Goal: Transaction & Acquisition: Purchase product/service

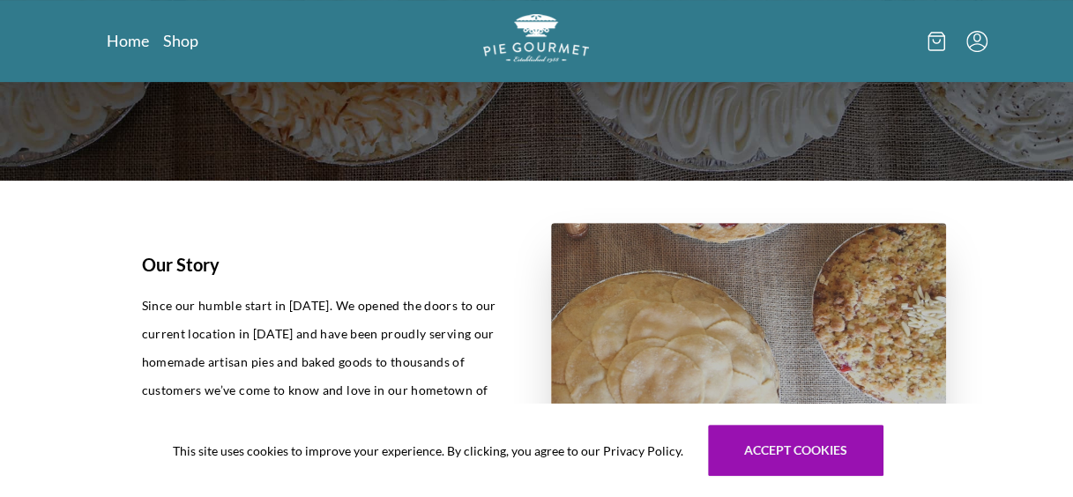
scroll to position [353, 0]
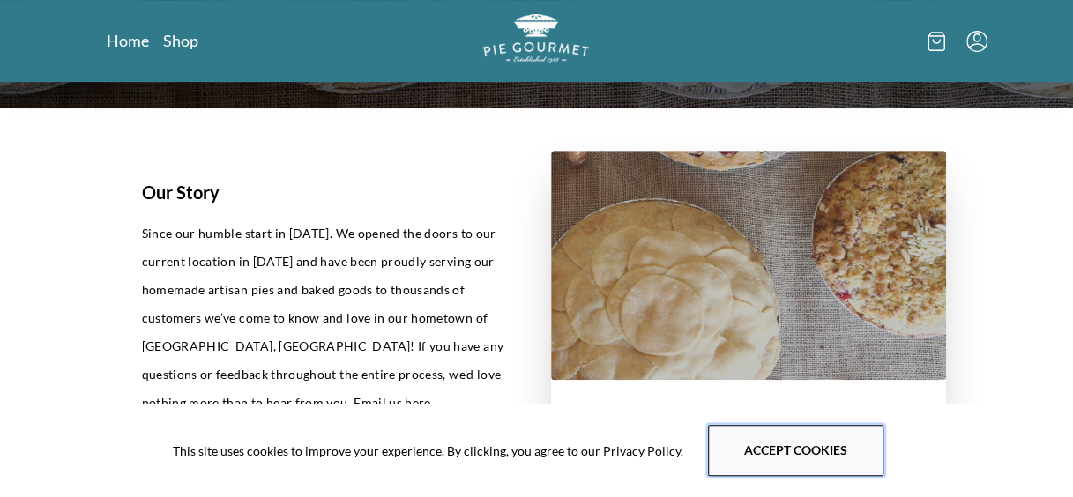
click at [794, 458] on button "Accept cookies" at bounding box center [795, 450] width 175 height 51
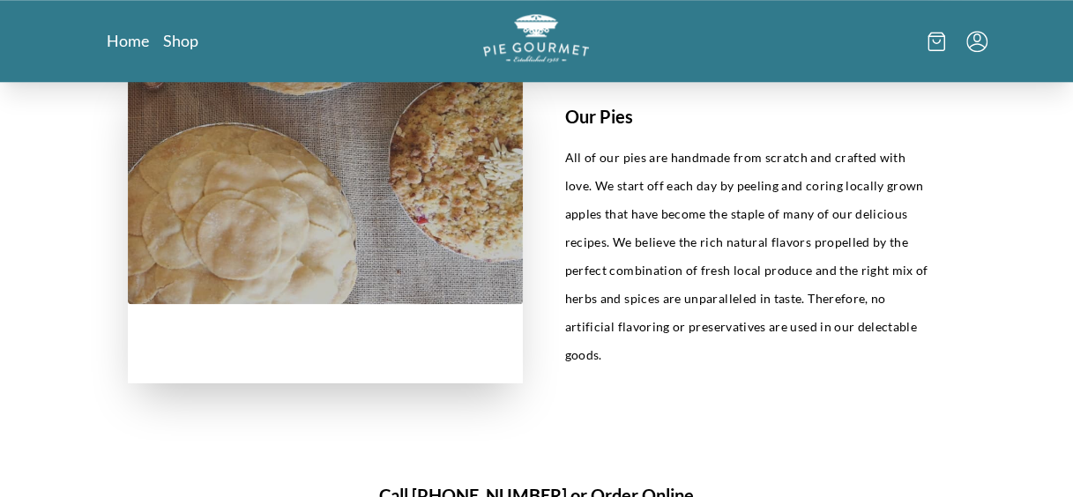
scroll to position [794, 0]
click at [190, 41] on link "Shop" at bounding box center [180, 40] width 35 height 21
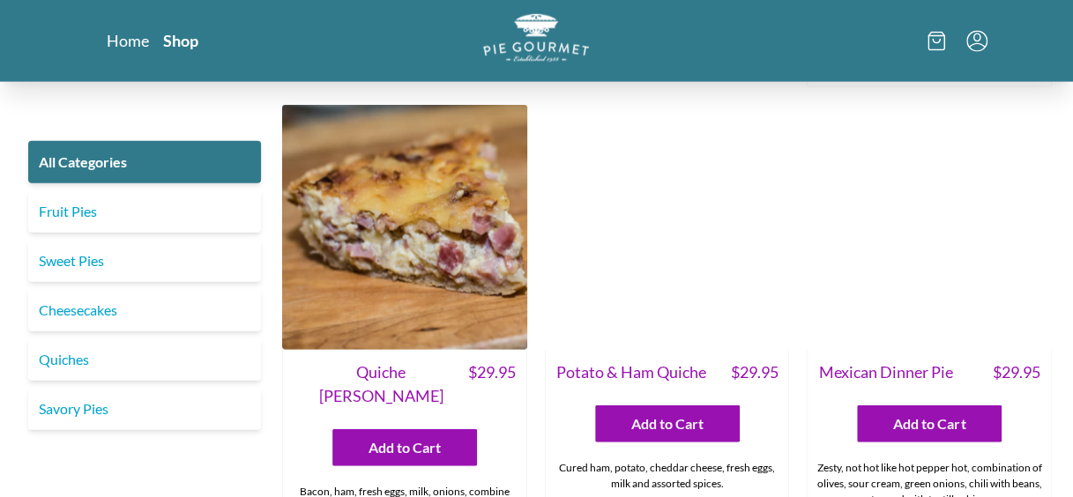
scroll to position [1852, 0]
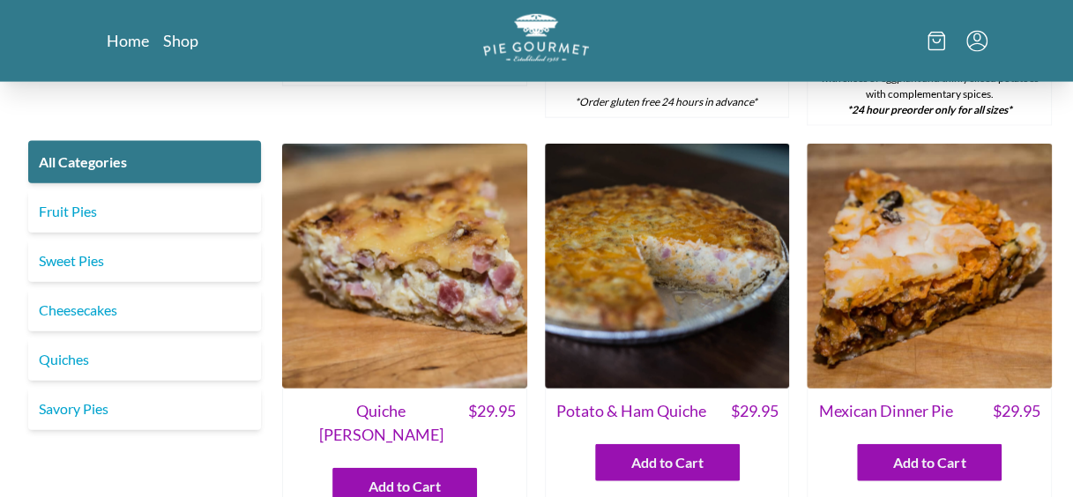
click at [406, 231] on img at bounding box center [404, 266] width 245 height 245
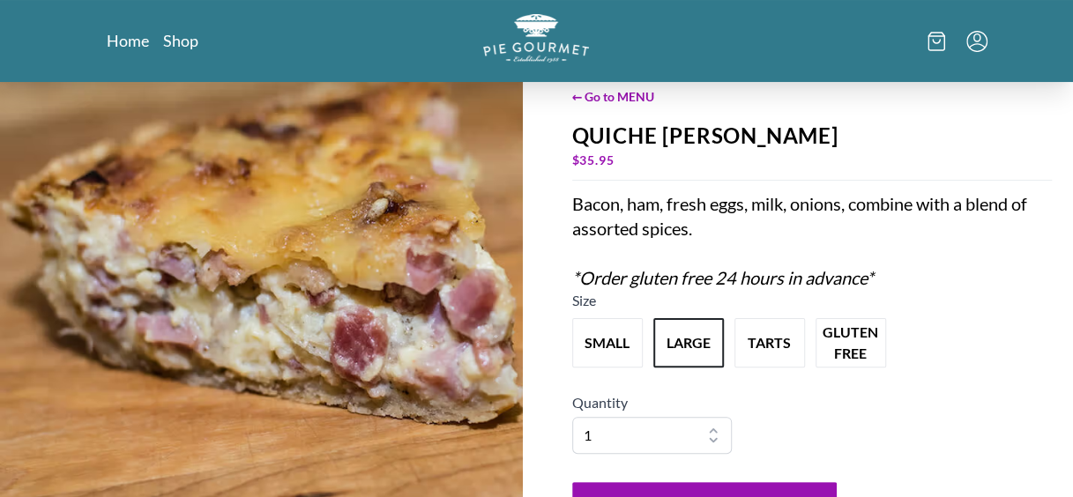
scroll to position [88, 0]
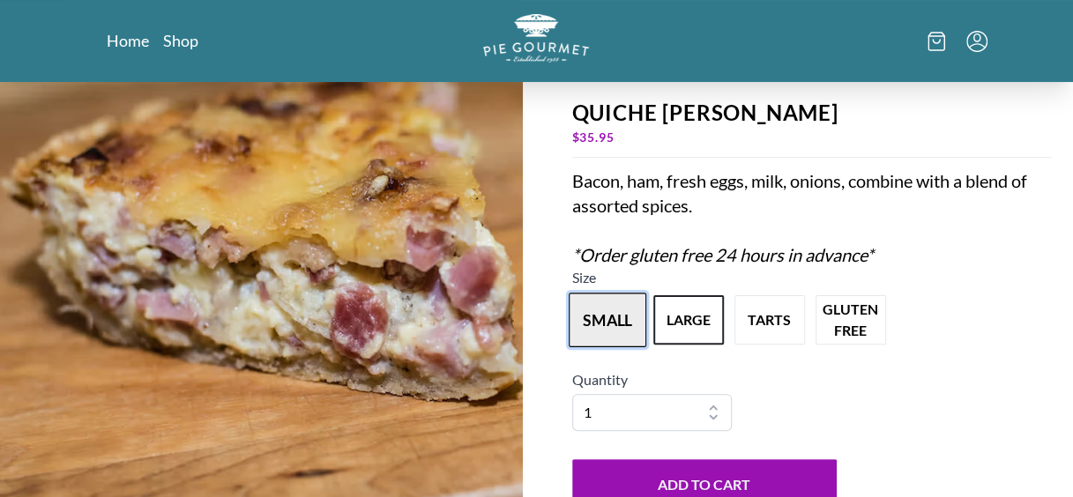
click at [608, 314] on button "small" at bounding box center [608, 320] width 78 height 55
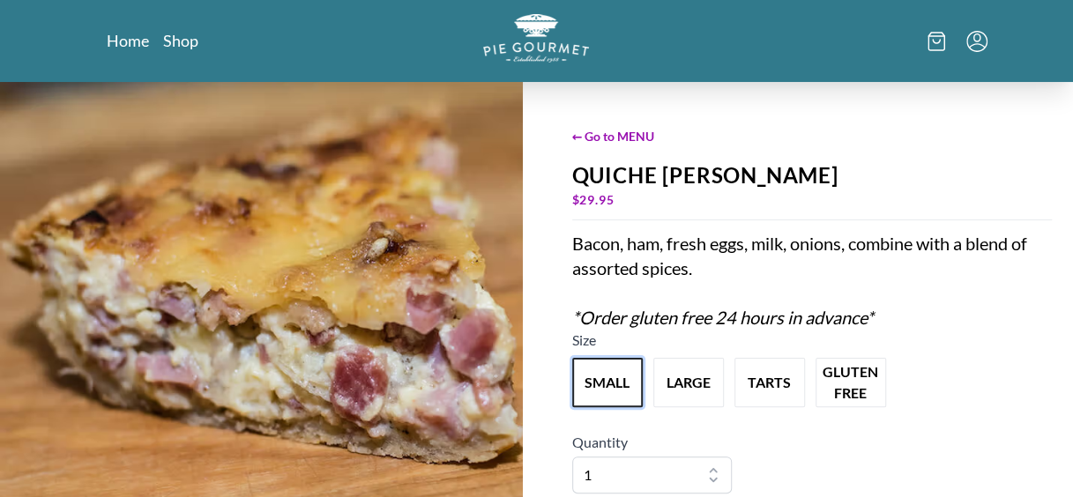
scroll to position [0, 0]
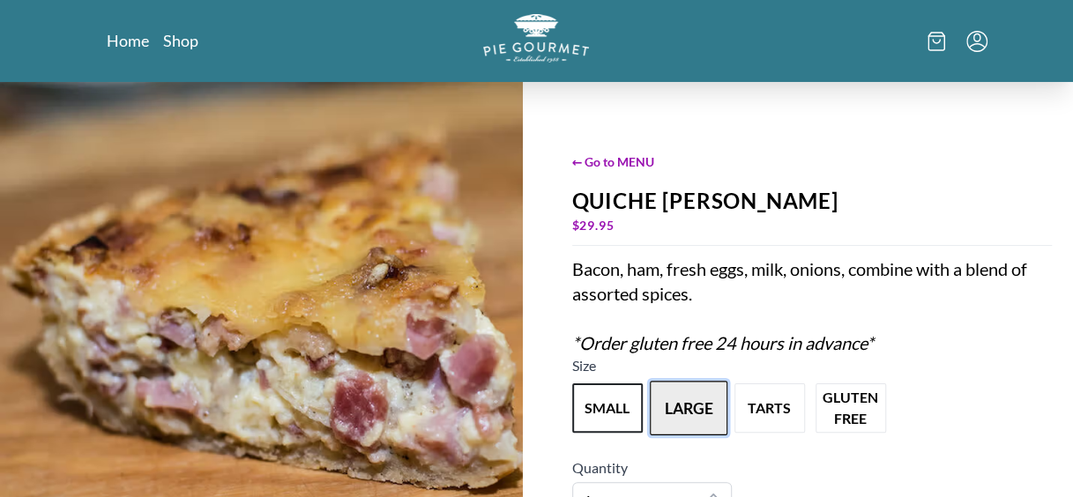
click at [690, 414] on button "large" at bounding box center [689, 408] width 78 height 55
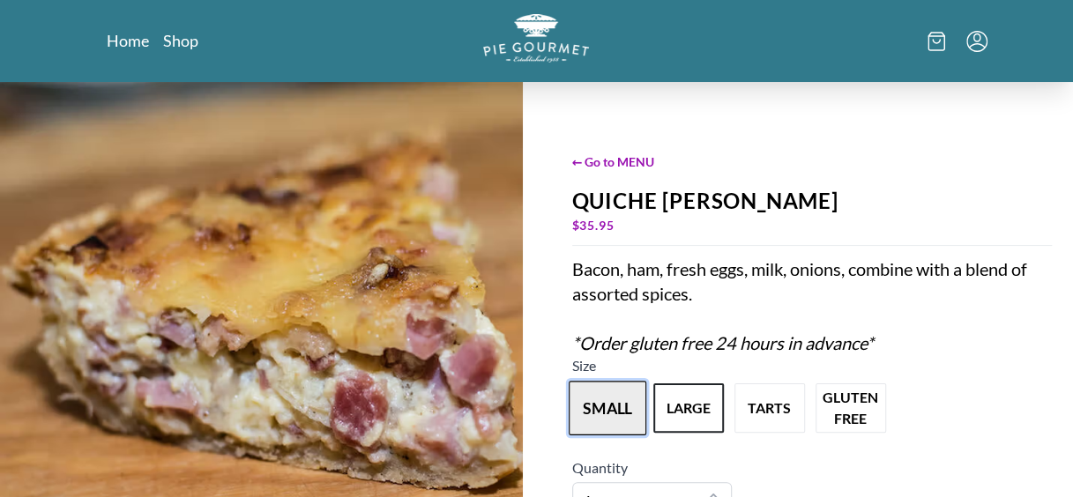
click at [604, 399] on button "small" at bounding box center [608, 408] width 78 height 55
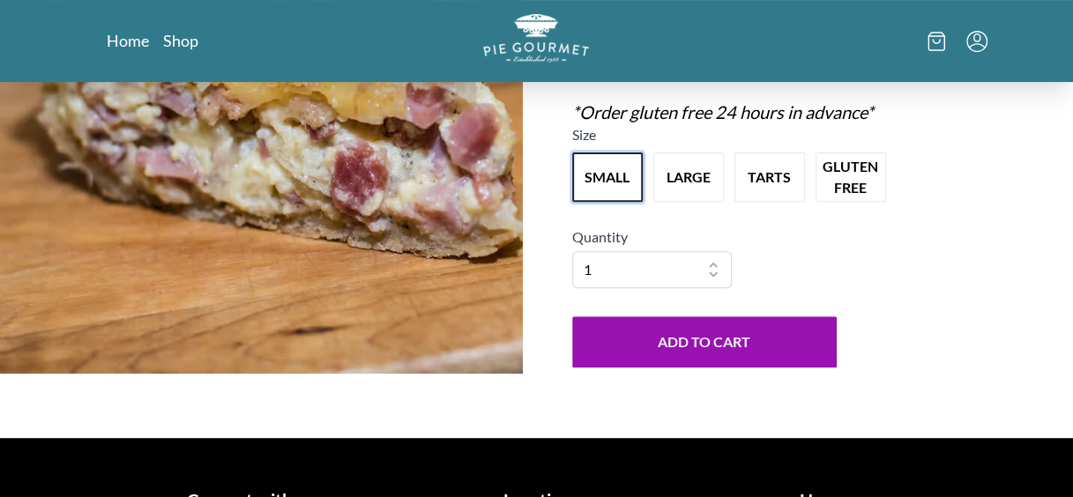
scroll to position [12, 0]
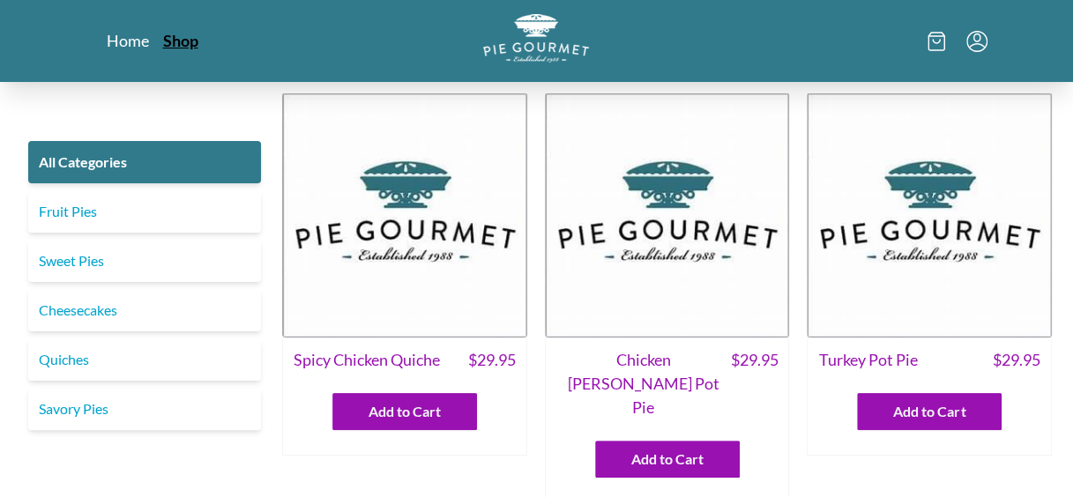
click at [173, 42] on link "Shop" at bounding box center [180, 40] width 35 height 21
click at [937, 38] on icon at bounding box center [937, 41] width 18 height 19
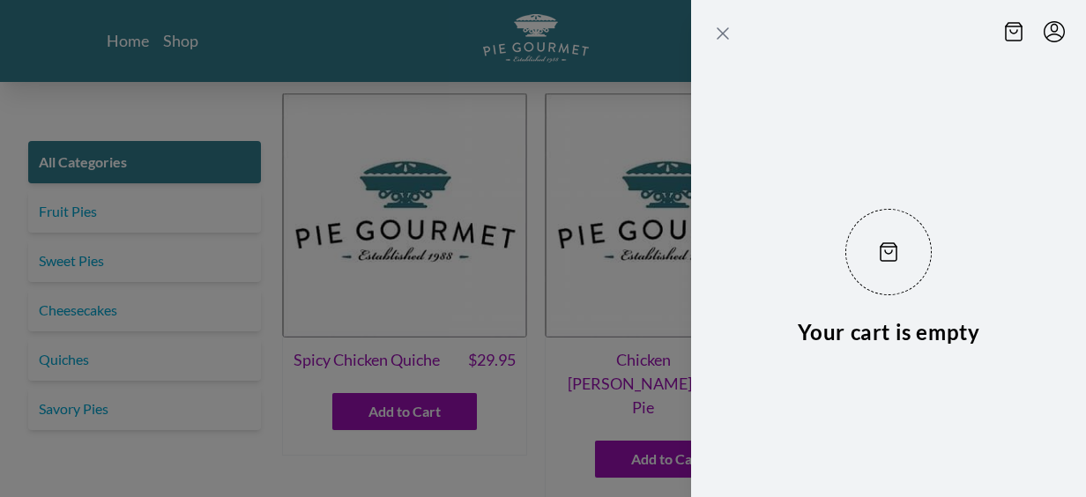
click at [727, 32] on icon "Close panel" at bounding box center [723, 33] width 21 height 21
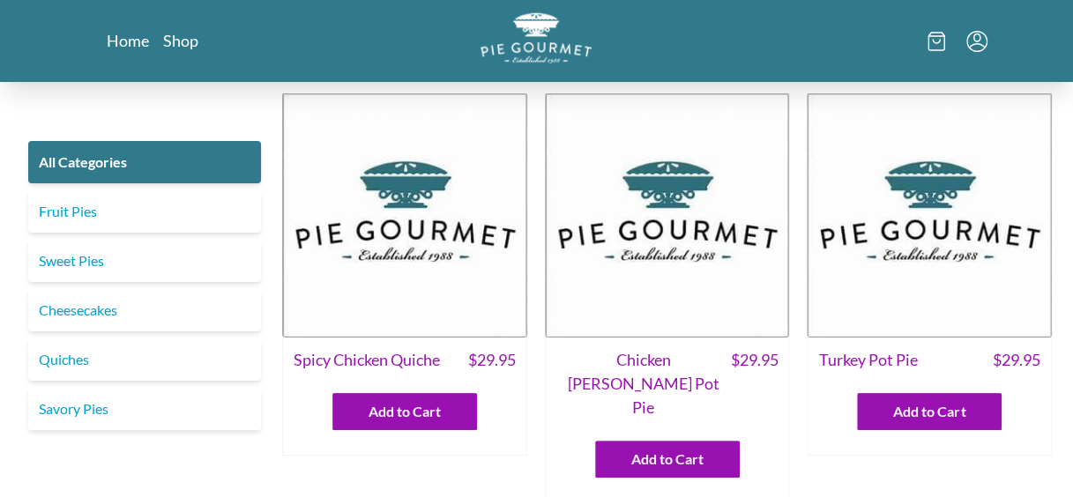
click at [526, 56] on img "Logo" at bounding box center [536, 37] width 111 height 51
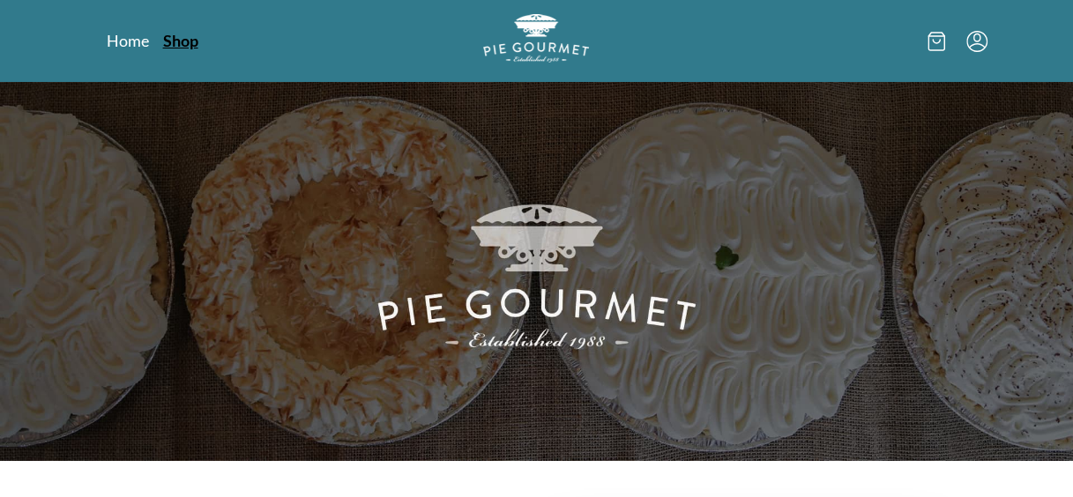
click at [188, 41] on link "Shop" at bounding box center [180, 40] width 35 height 21
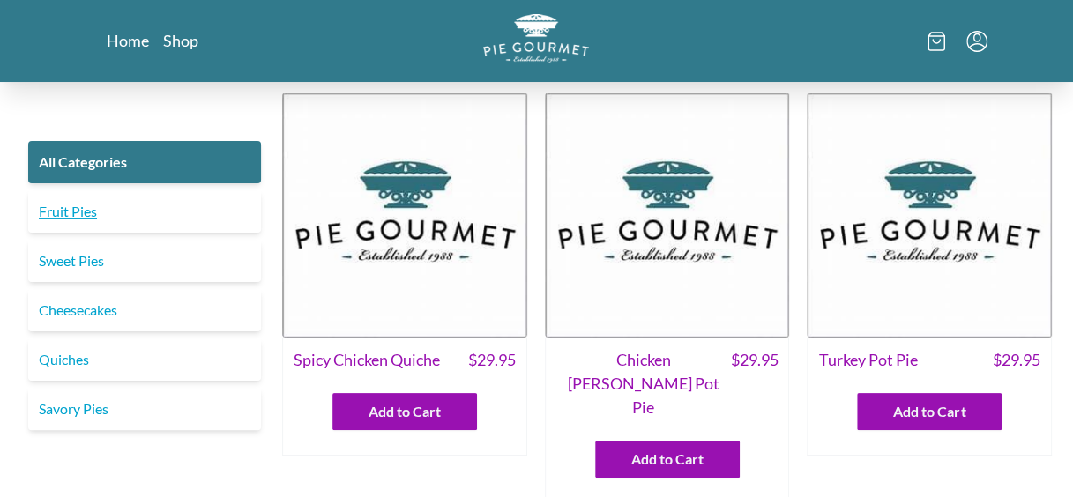
click at [74, 215] on link "Fruit Pies" at bounding box center [144, 211] width 233 height 42
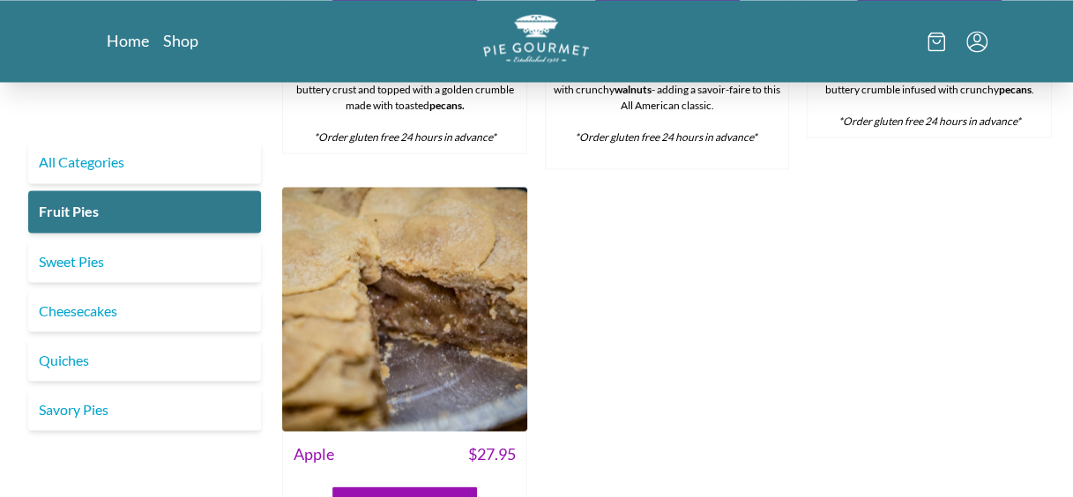
scroll to position [1411, 0]
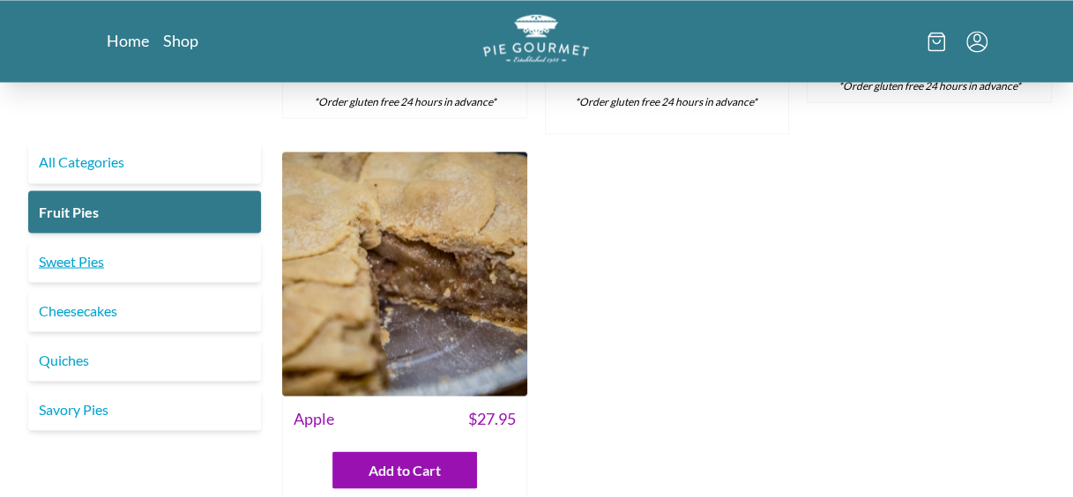
click at [77, 270] on link "Sweet Pies" at bounding box center [144, 261] width 233 height 42
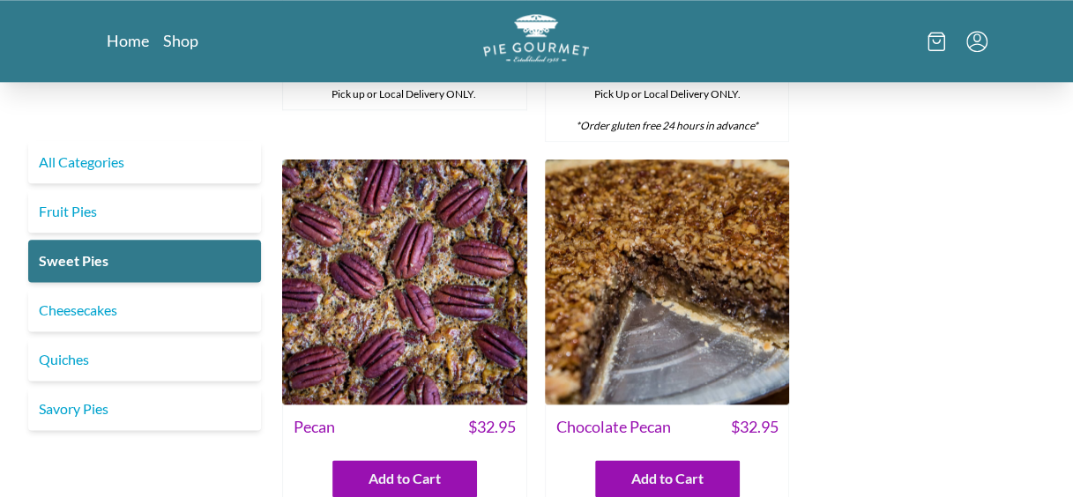
scroll to position [970, 0]
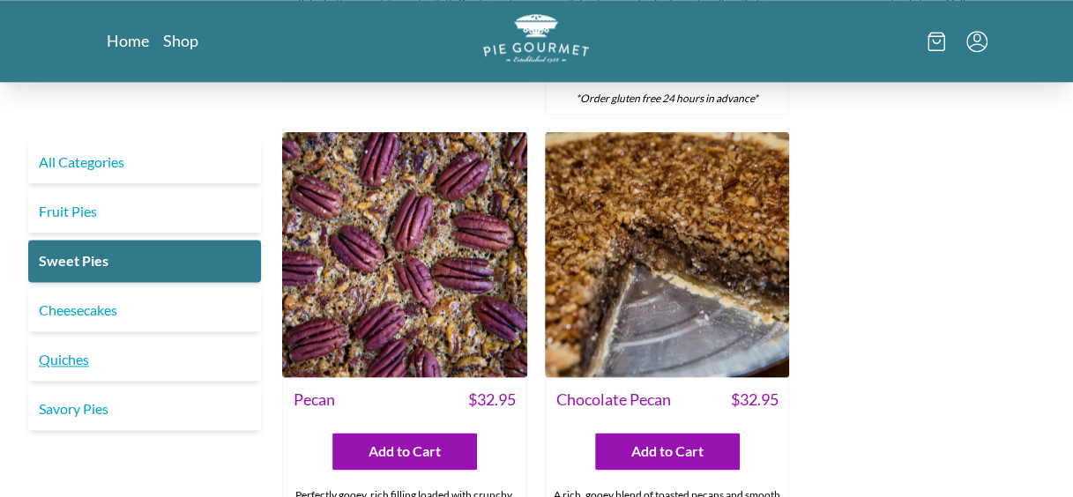
click at [97, 369] on link "Quiches" at bounding box center [144, 360] width 233 height 42
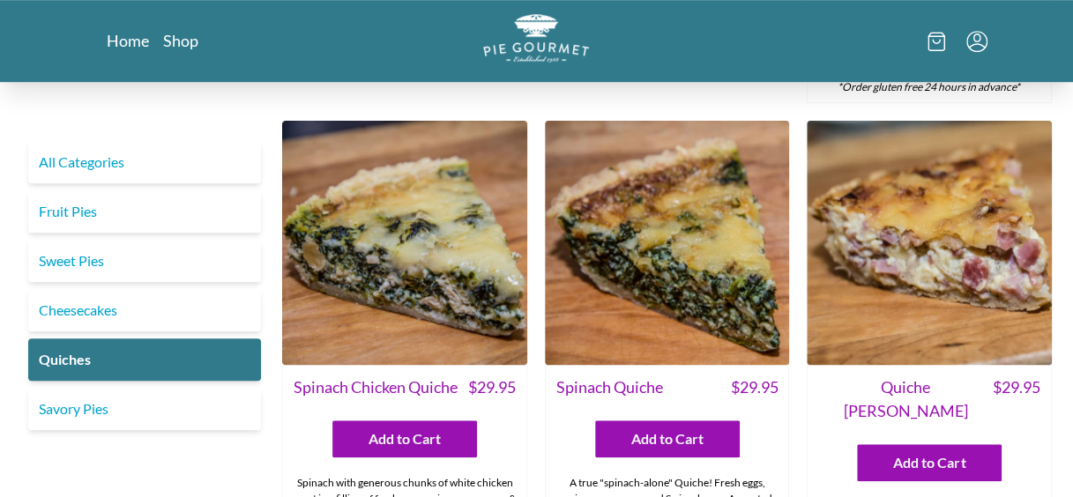
scroll to position [529, 0]
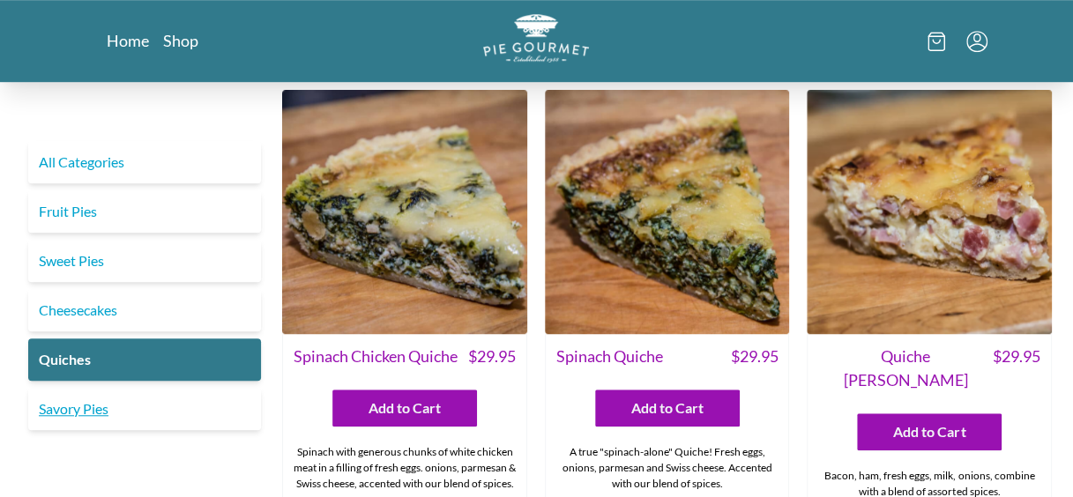
click at [55, 400] on link "Savory Pies" at bounding box center [144, 409] width 233 height 42
